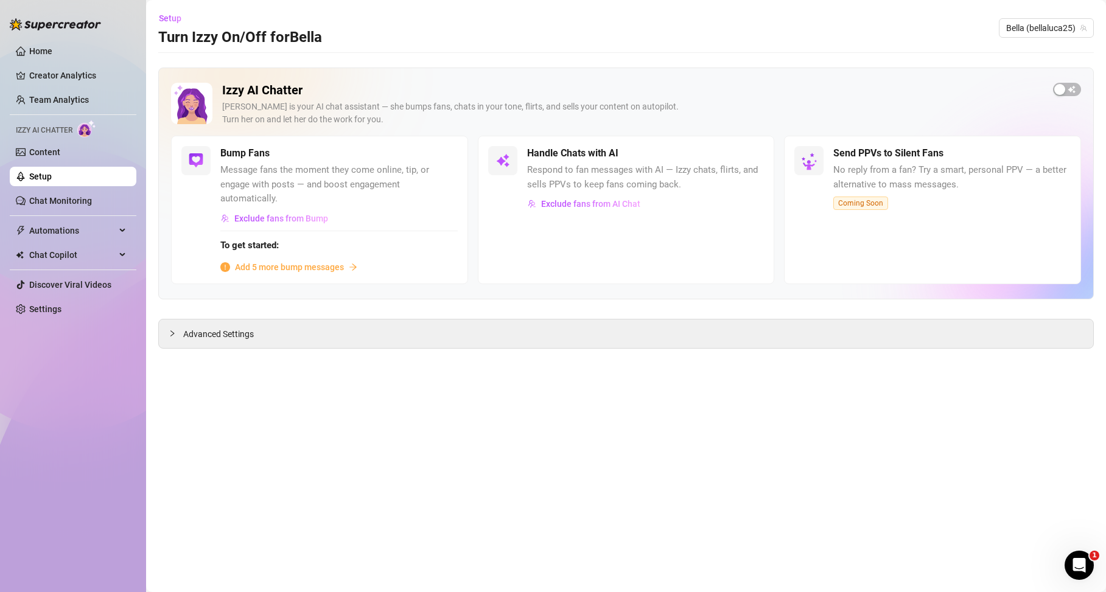
click at [71, 138] on ul "Home Creator Analytics Team Analytics Izzy AI Chatter Content Setup Chat Monito…" at bounding box center [73, 180] width 127 height 287
click at [60, 147] on link "Content" at bounding box center [44, 152] width 31 height 10
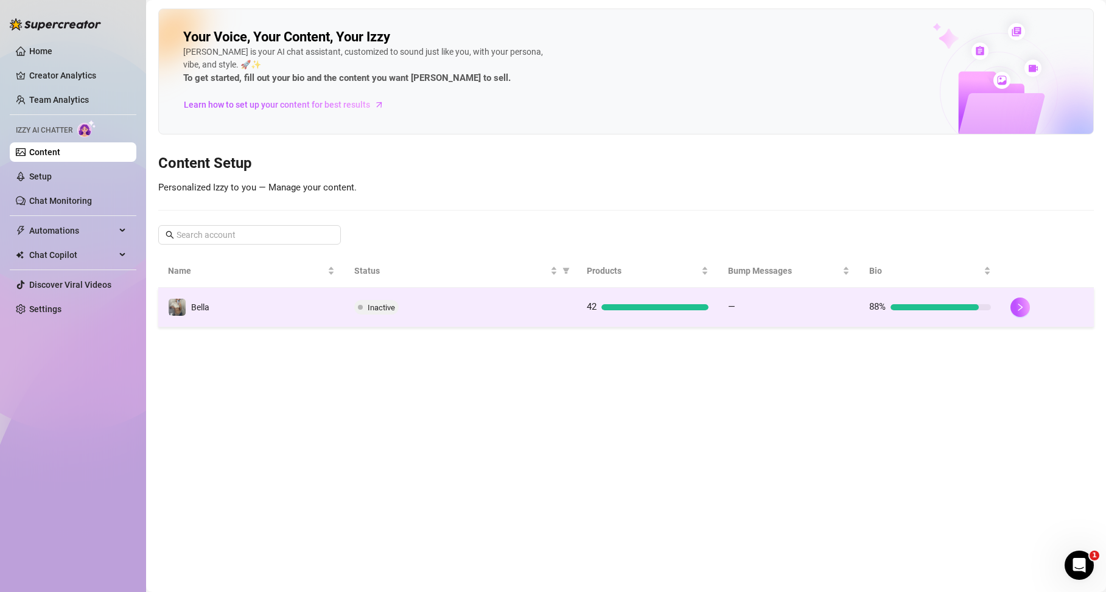
click at [218, 299] on td "Bella" at bounding box center [251, 308] width 186 height 40
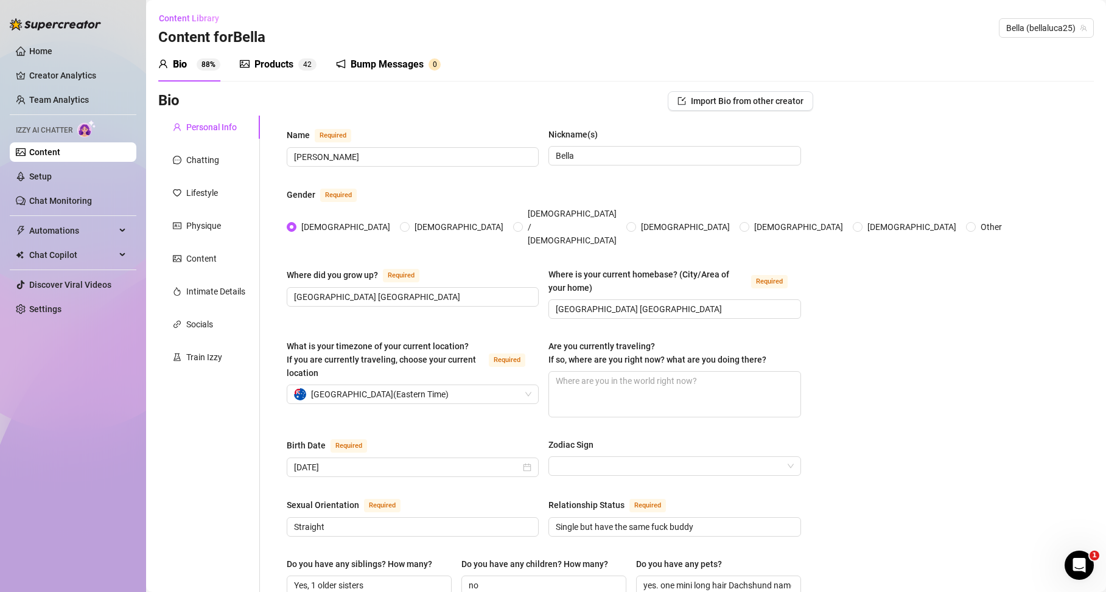
click at [280, 77] on div "Products 4 2" at bounding box center [278, 64] width 77 height 34
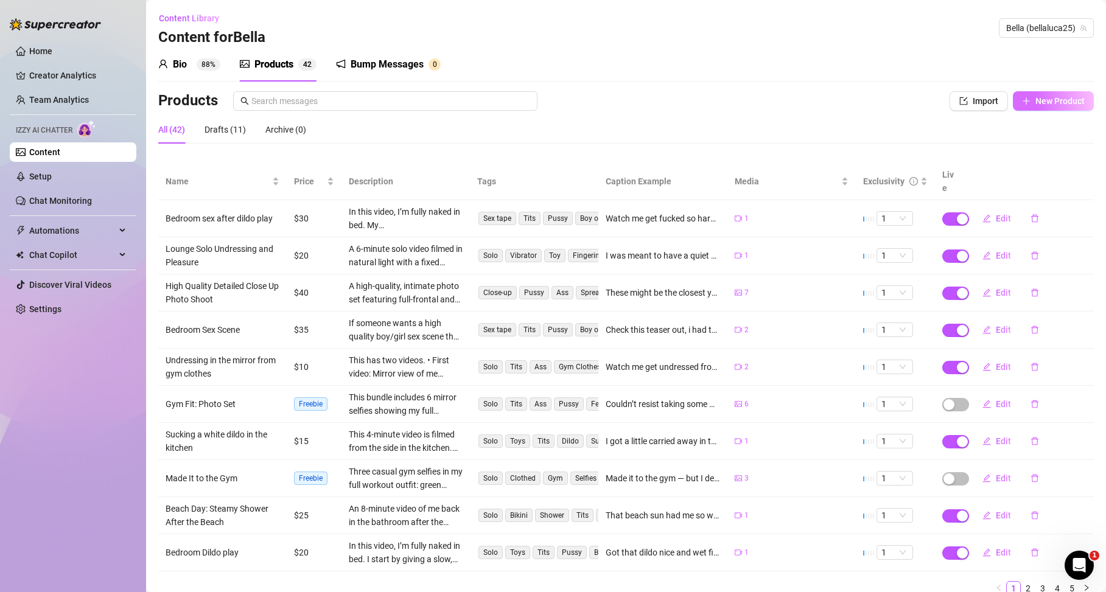
click at [1036, 104] on span "New Product" at bounding box center [1060, 101] width 49 height 10
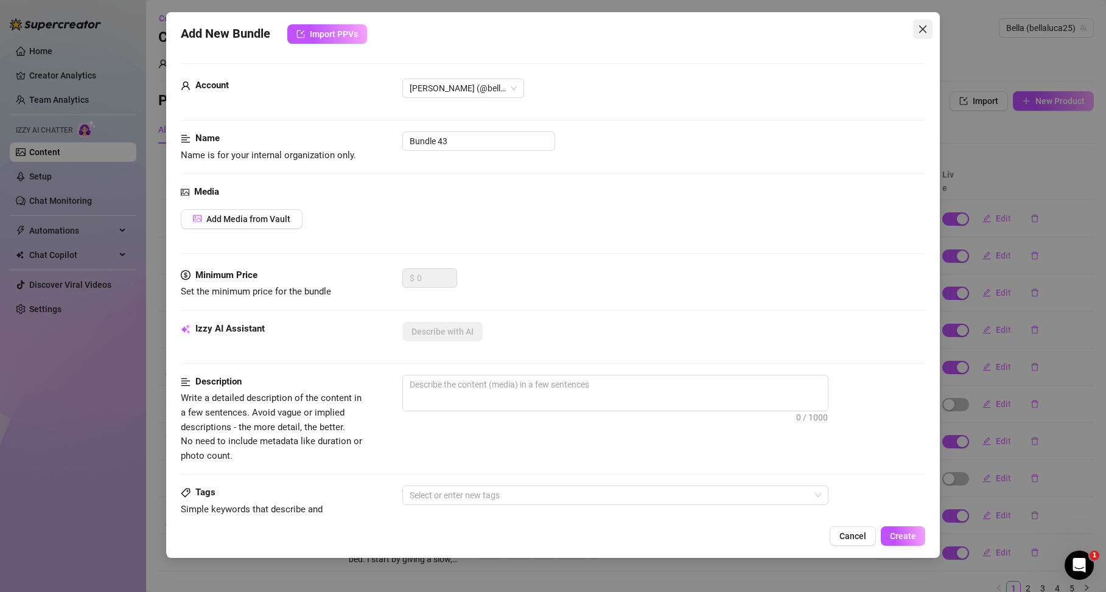
click at [928, 33] on span "Close" at bounding box center [922, 29] width 19 height 10
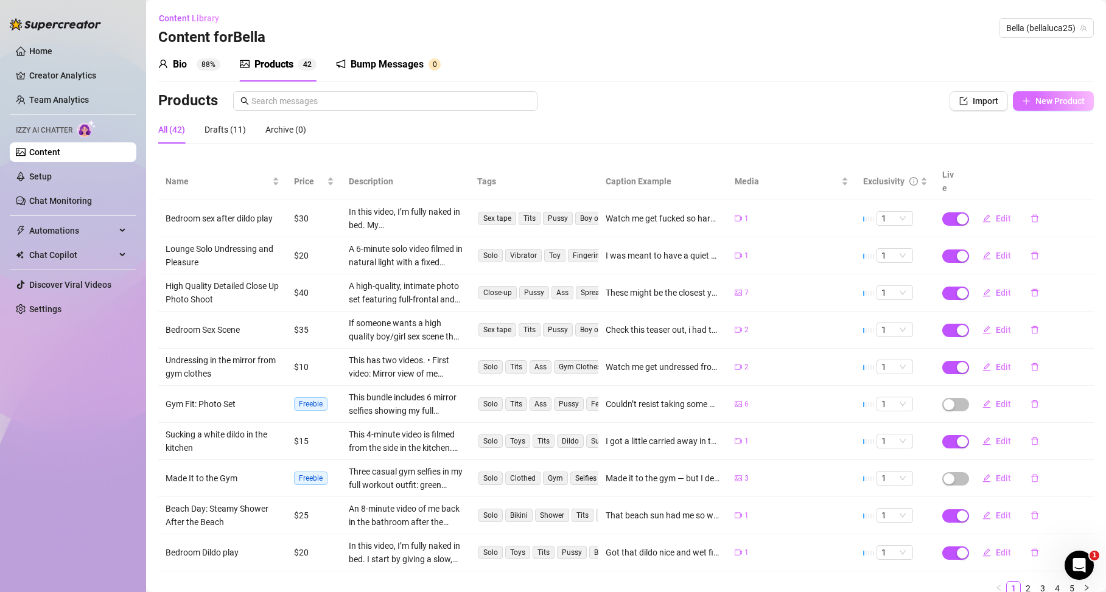
click at [1022, 105] on icon "plus" at bounding box center [1026, 101] width 9 height 9
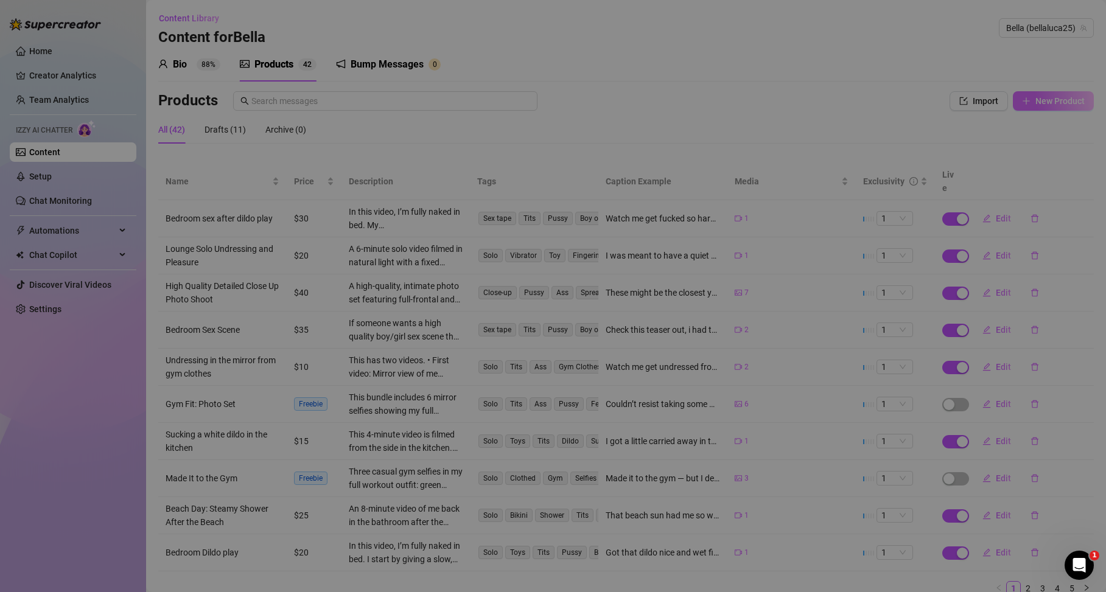
type textarea "Type your message here..."
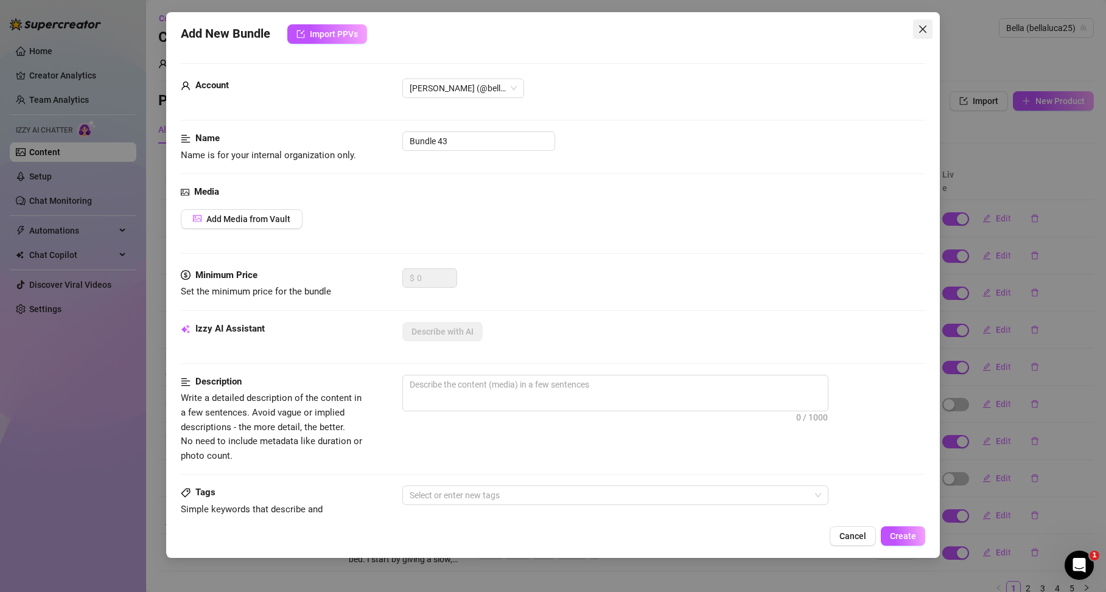
click at [923, 35] on button "Close" at bounding box center [922, 28] width 19 height 19
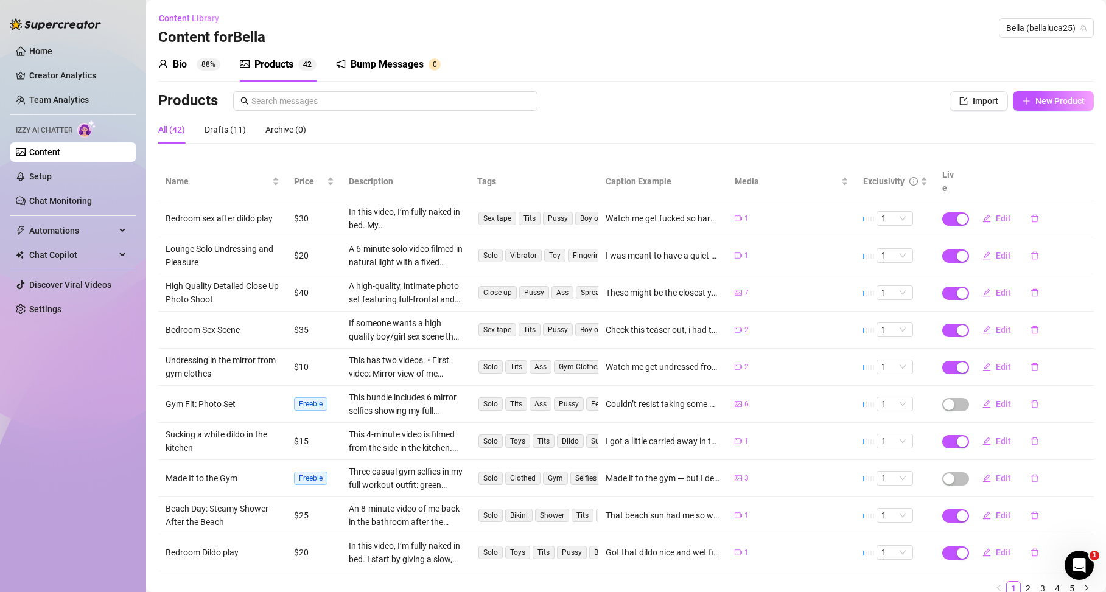
click at [1092, 564] on div "Open Intercom Messenger" at bounding box center [1079, 565] width 40 height 40
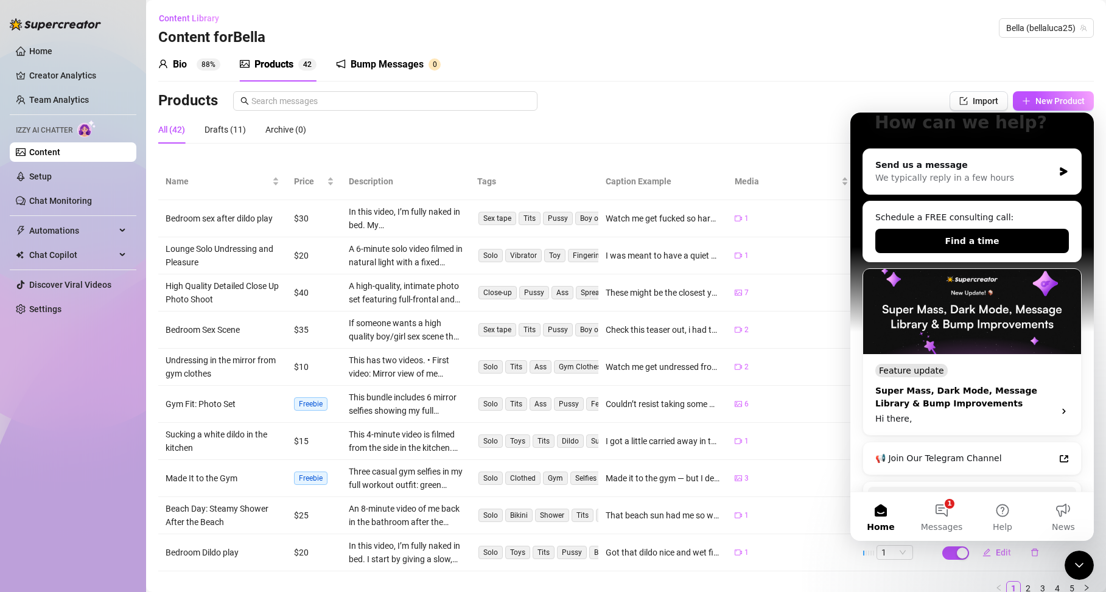
scroll to position [128, 0]
click at [970, 384] on div "Super Mass, Dark Mode, Message Library & Bump Improvements" at bounding box center [961, 397] width 172 height 26
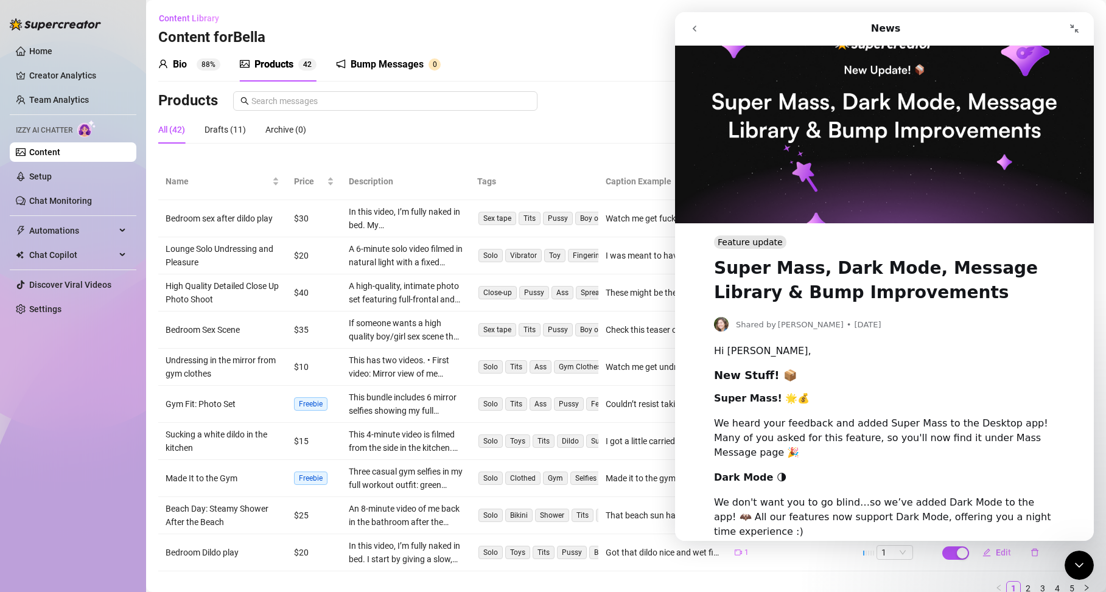
scroll to position [0, 0]
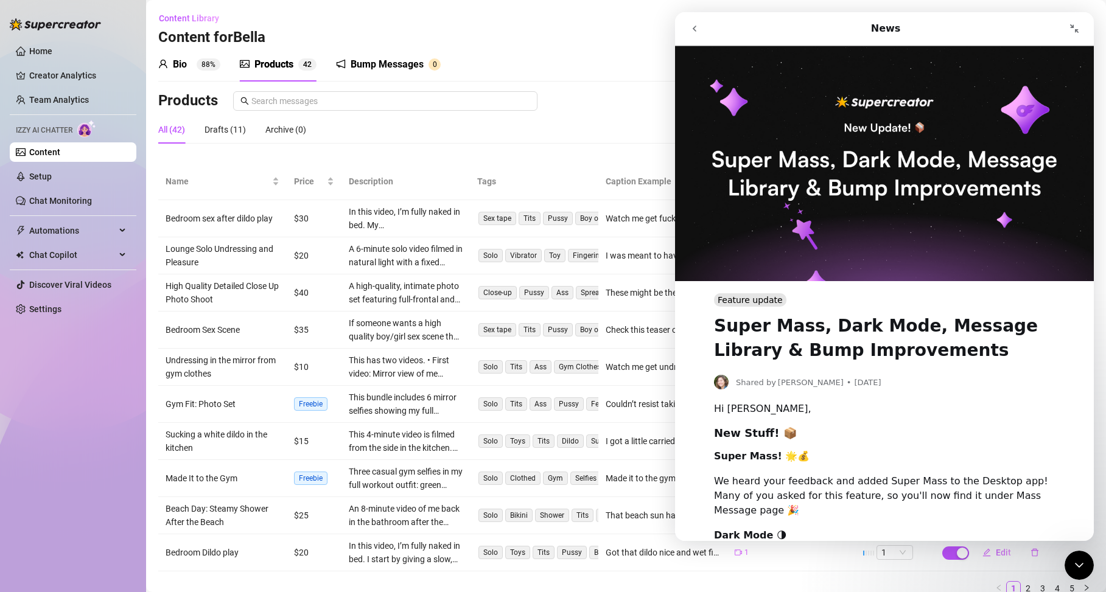
click at [684, 32] on button "go back" at bounding box center [694, 28] width 23 height 23
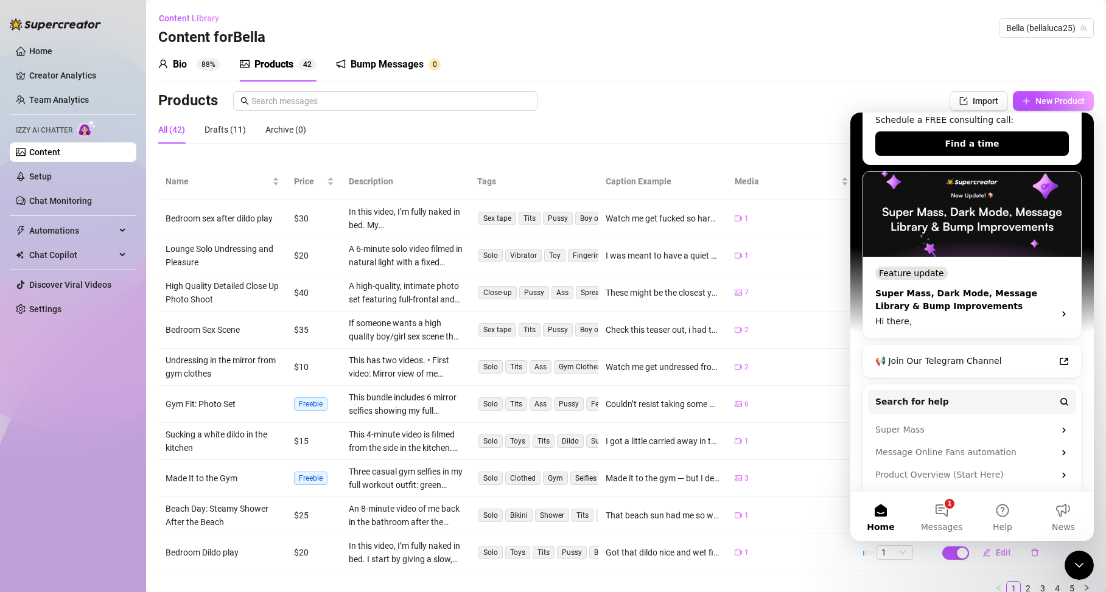
scroll to position [233, 0]
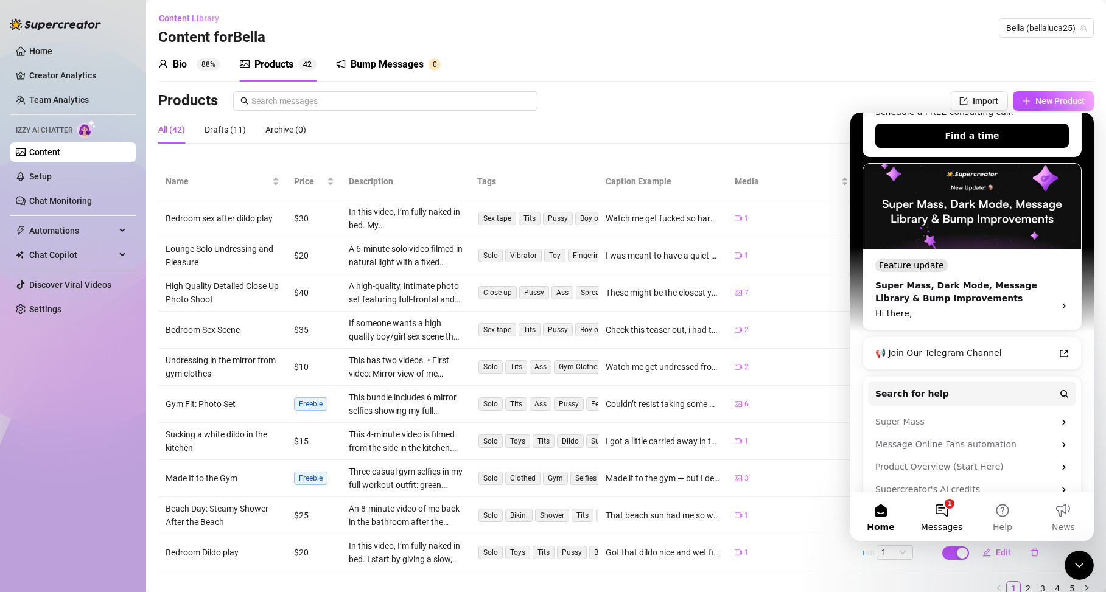
click at [953, 512] on button "1 Messages" at bounding box center [941, 517] width 61 height 49
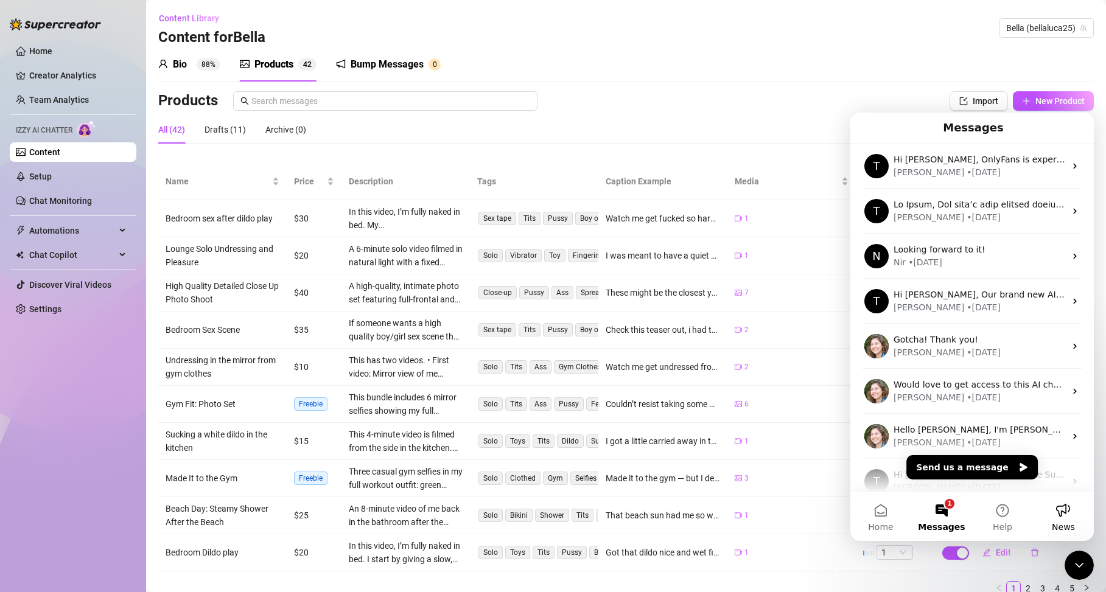
click at [1066, 521] on button "News" at bounding box center [1063, 517] width 61 height 49
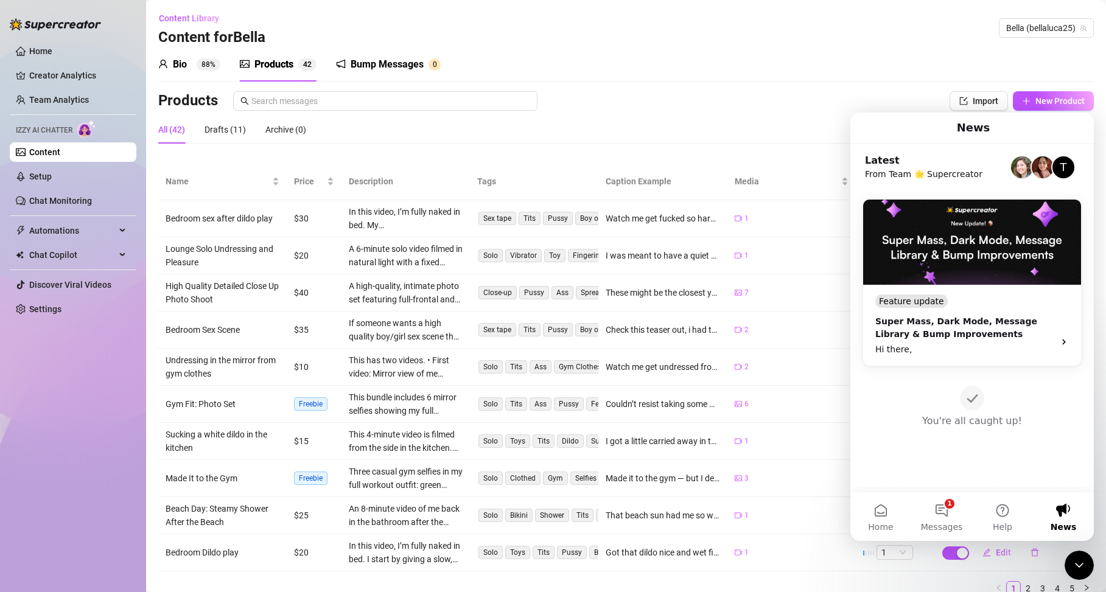
click at [969, 398] on icon "Intercom messenger" at bounding box center [972, 398] width 13 height 13
click at [1066, 345] on icon "Intercom messenger" at bounding box center [1064, 342] width 10 height 10
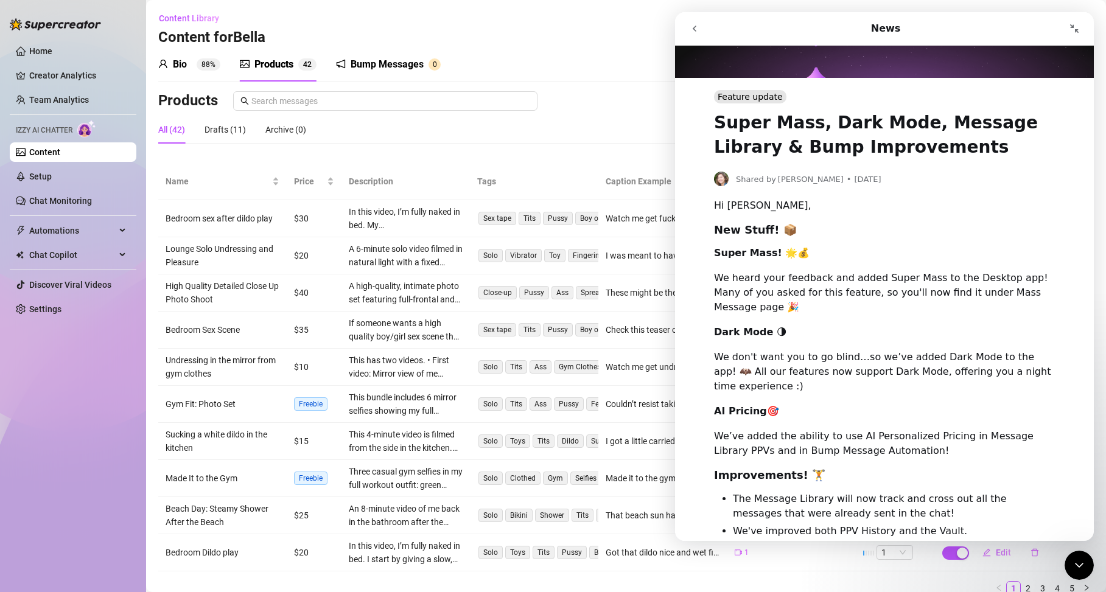
scroll to position [0, 0]
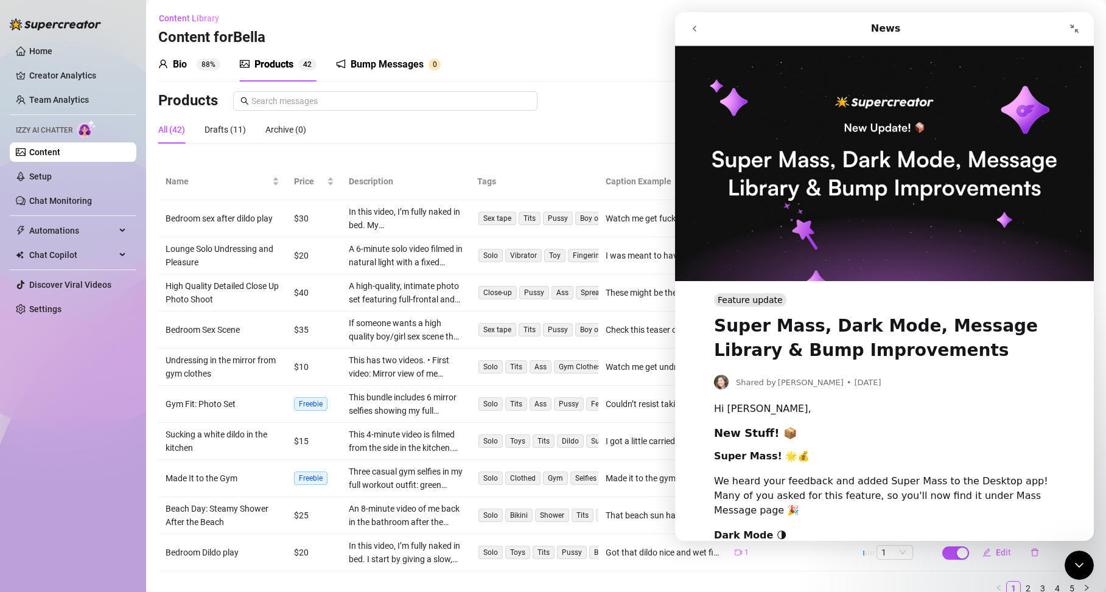
click at [1072, 558] on icon "Close Intercom Messenger" at bounding box center [1079, 565] width 15 height 15
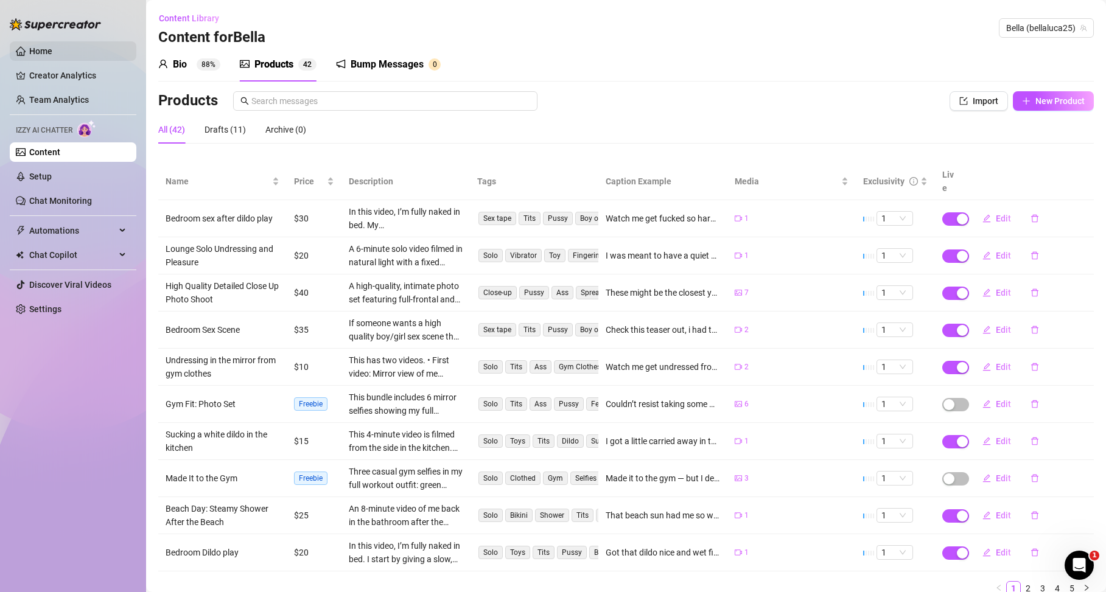
click at [41, 53] on link "Home" at bounding box center [40, 51] width 23 height 10
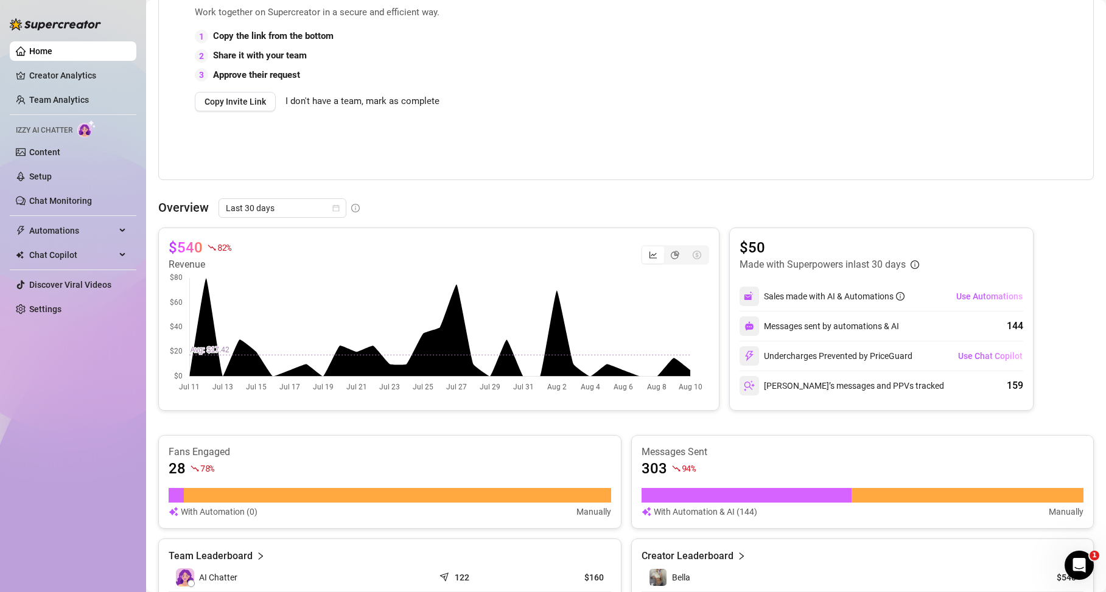
scroll to position [299, 0]
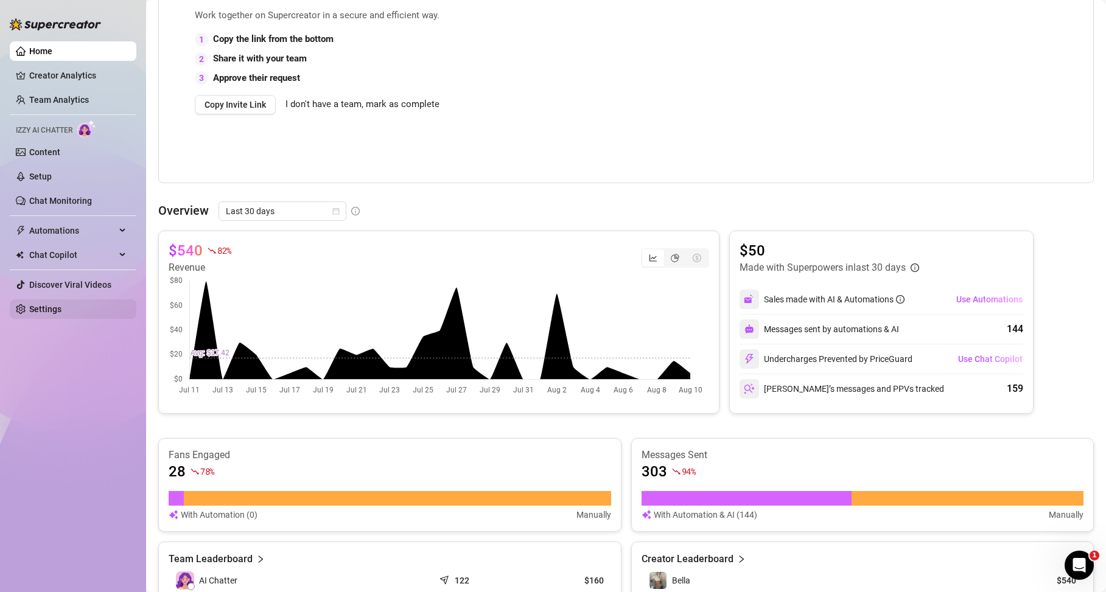
click at [59, 305] on link "Settings" at bounding box center [45, 309] width 32 height 10
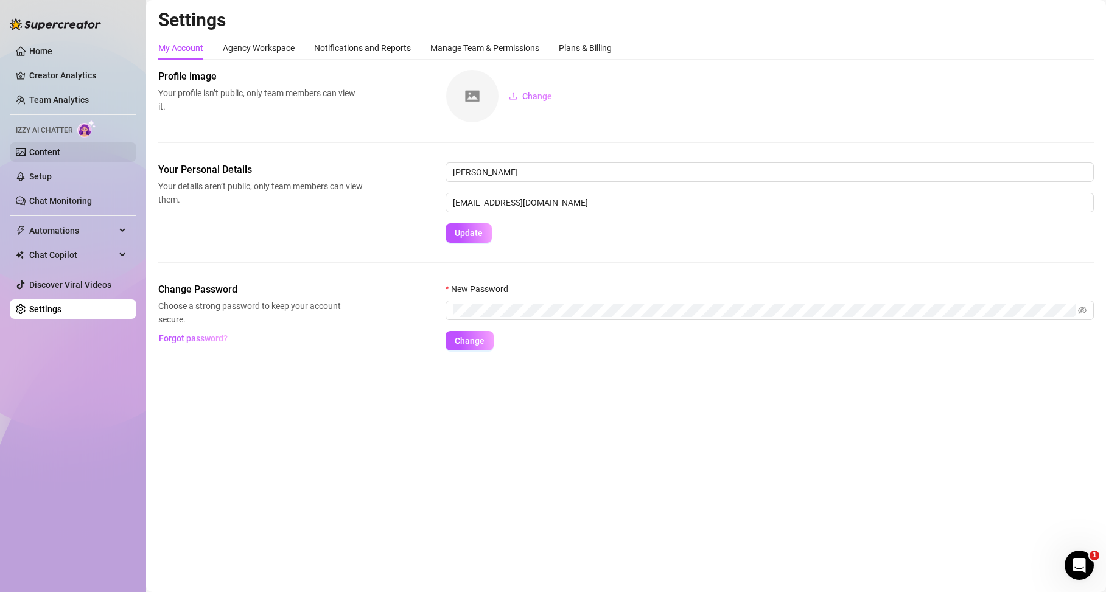
click at [41, 155] on link "Content" at bounding box center [44, 152] width 31 height 10
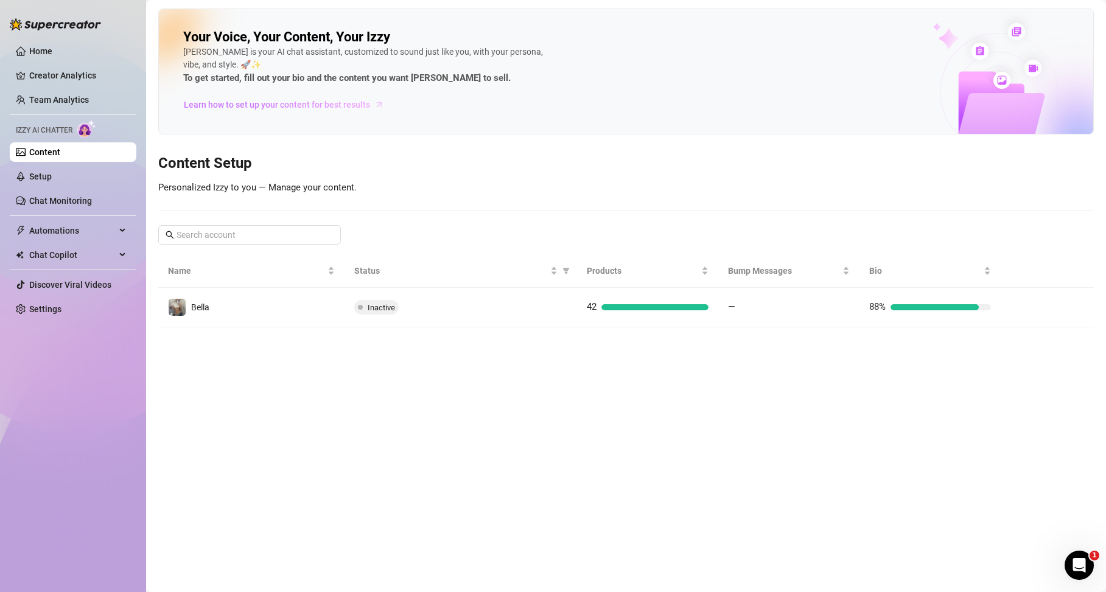
click at [282, 101] on span "Learn how to set up your content for best results" at bounding box center [277, 104] width 186 height 13
